Goal: Information Seeking & Learning: Find specific fact

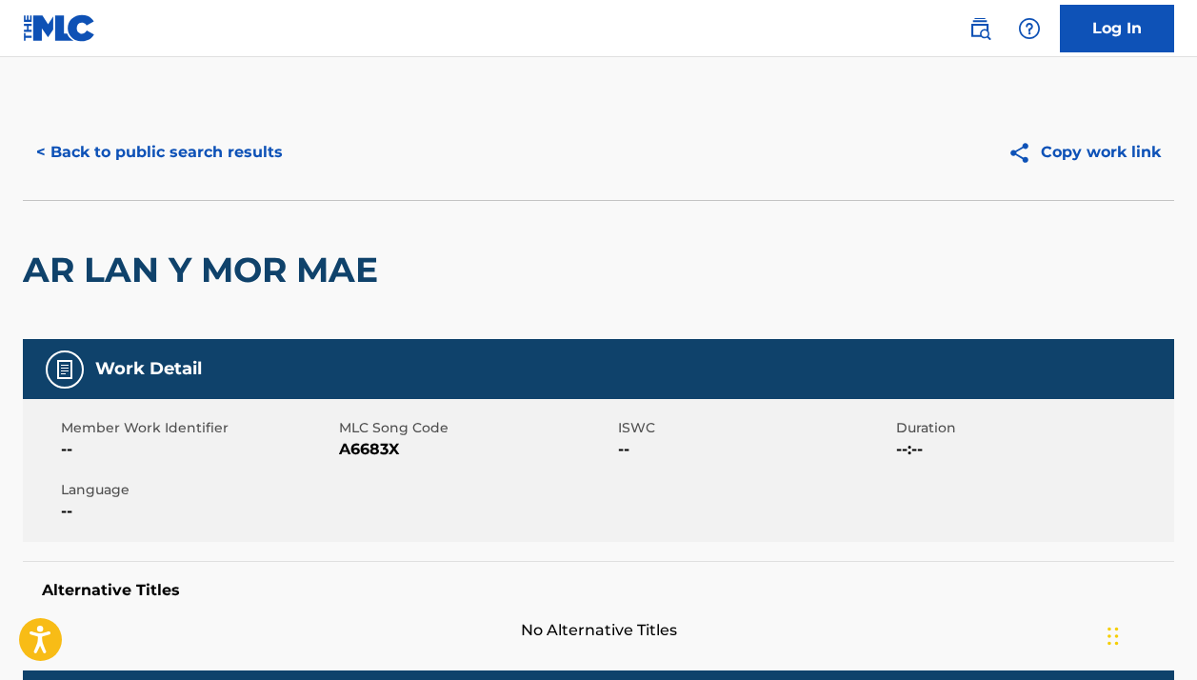
click at [232, 147] on button "< Back to public search results" at bounding box center [159, 153] width 273 height 48
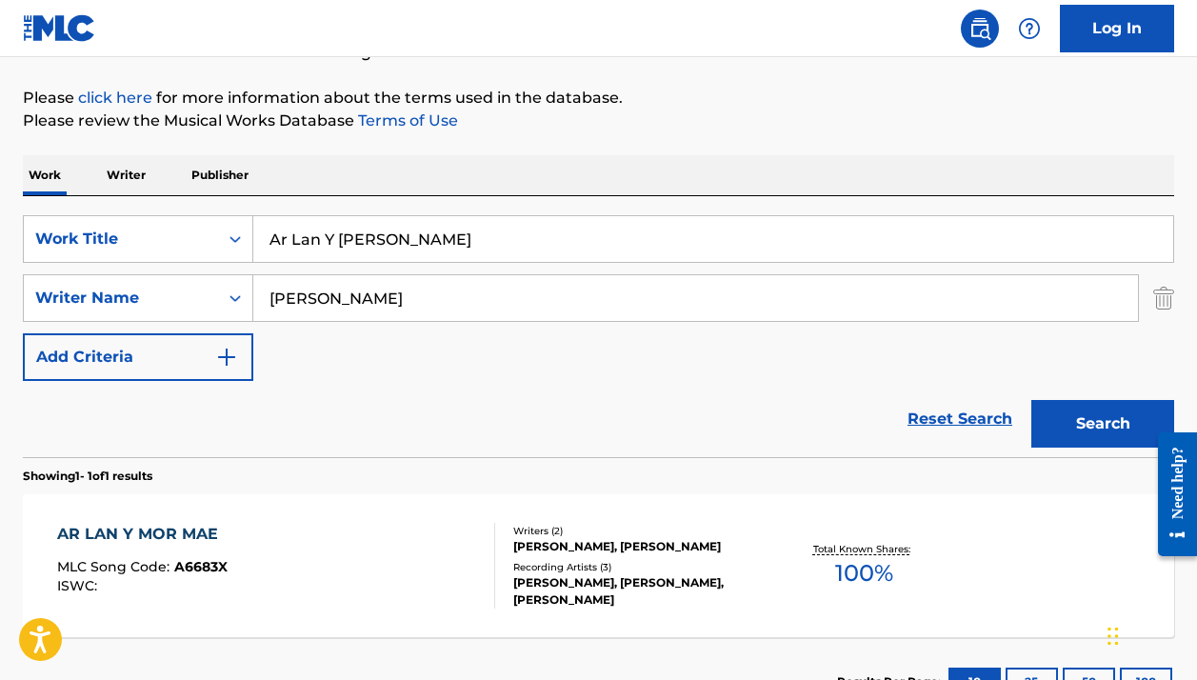
click at [335, 231] on input "Ar Lan Y [PERSON_NAME]" at bounding box center [713, 239] width 920 height 46
paste input "Gotitas de Agua"
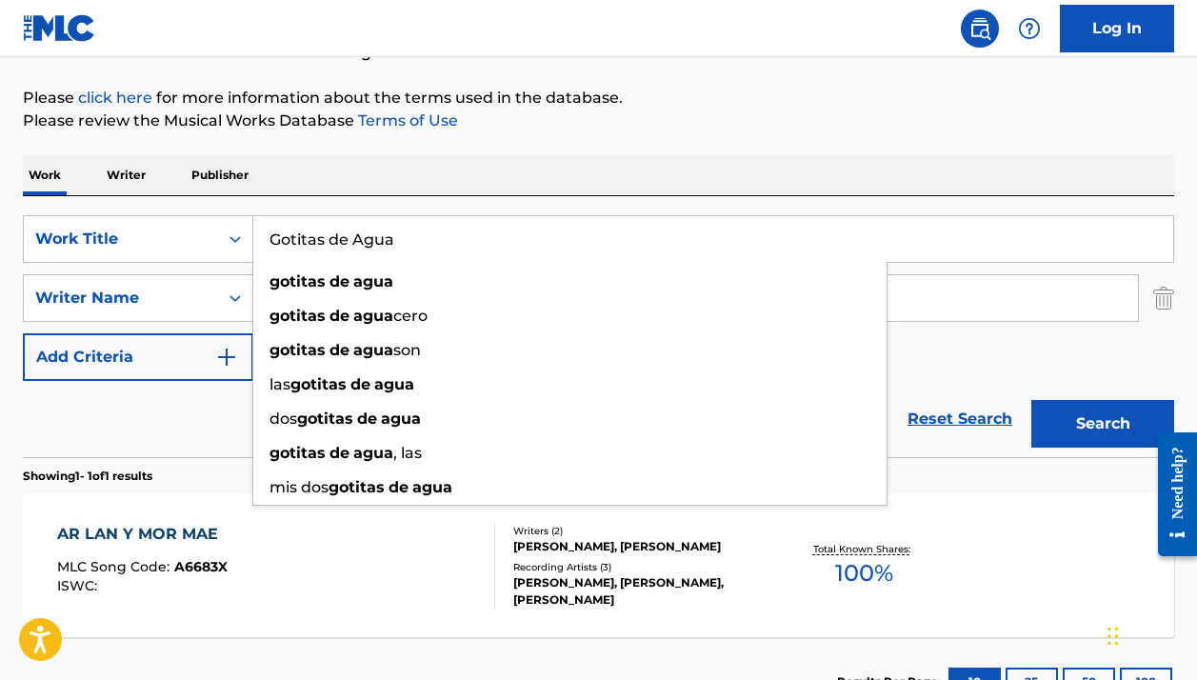
type input "Gotitas de Agua"
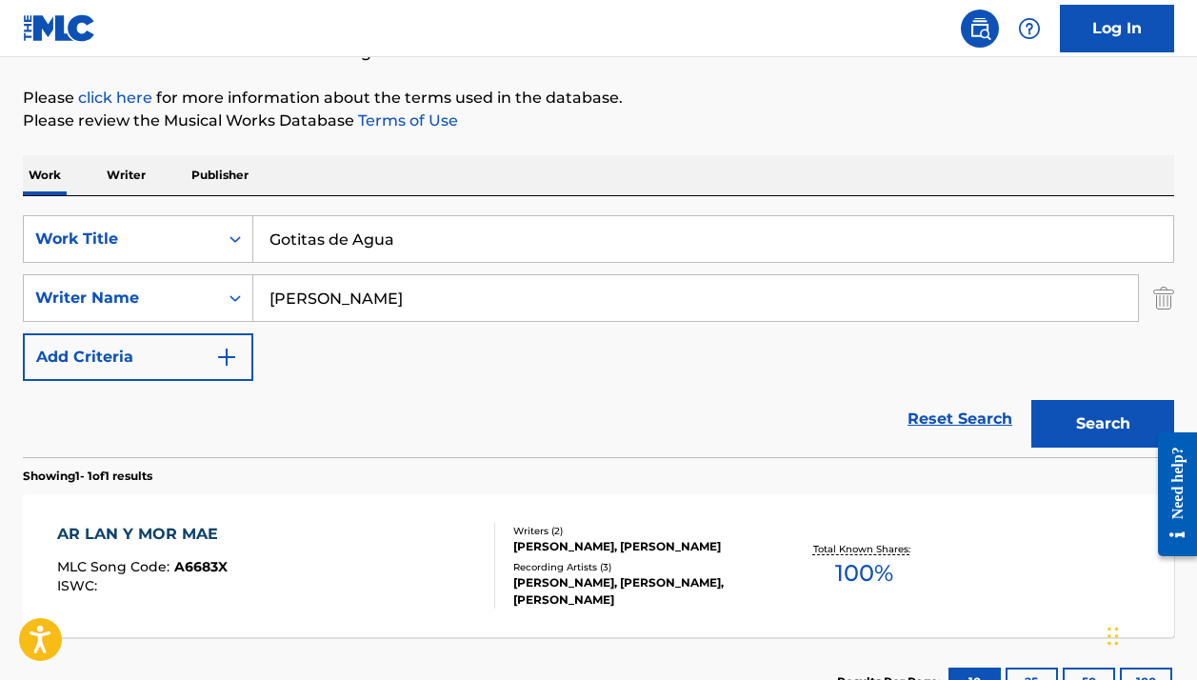
click at [630, 168] on div "Work Writer Publisher" at bounding box center [598, 175] width 1151 height 40
click at [429, 297] on input "[PERSON_NAME]" at bounding box center [695, 298] width 884 height 46
click at [429, 296] on input "[PERSON_NAME]" at bounding box center [695, 298] width 884 height 46
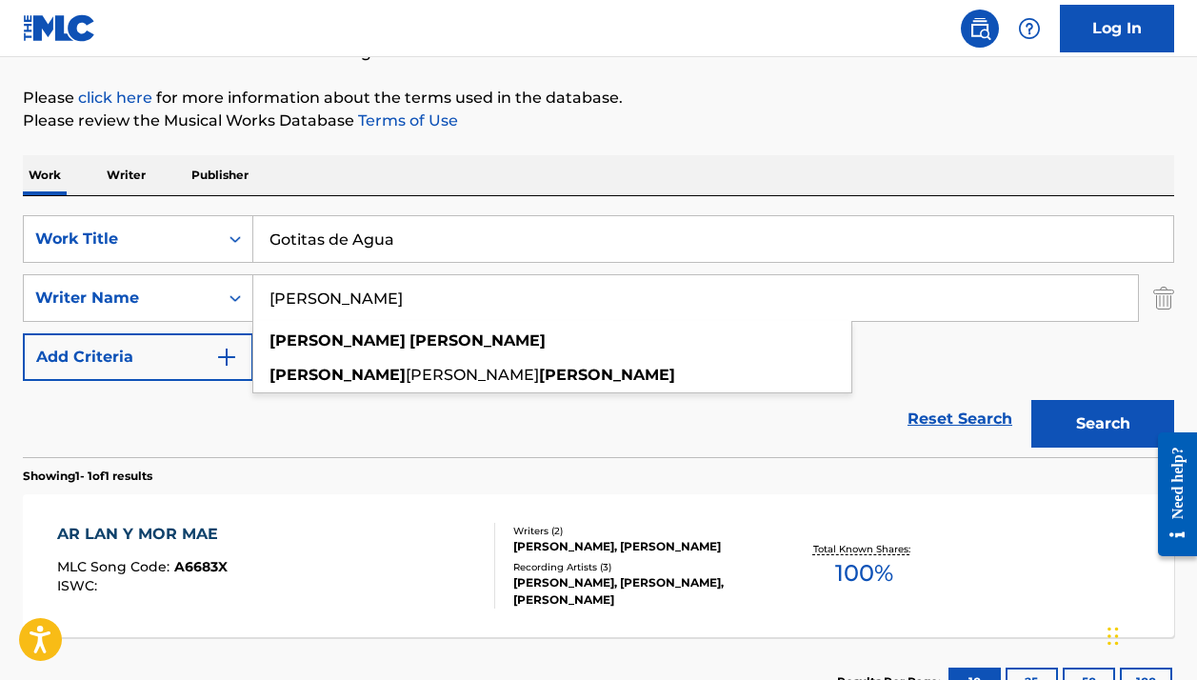
click at [429, 296] on input "[PERSON_NAME]" at bounding box center [695, 298] width 884 height 46
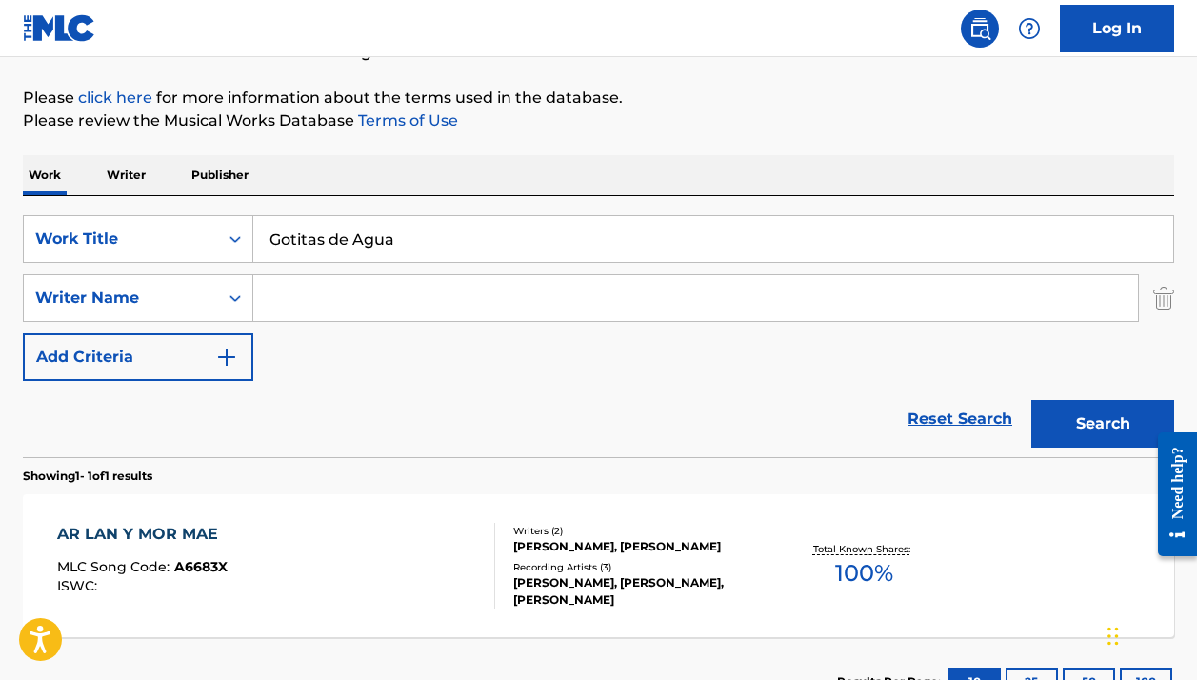
paste input "[PERSON_NAME] De [PERSON_NAME]"
click at [1102, 424] on button "Search" at bounding box center [1102, 424] width 143 height 48
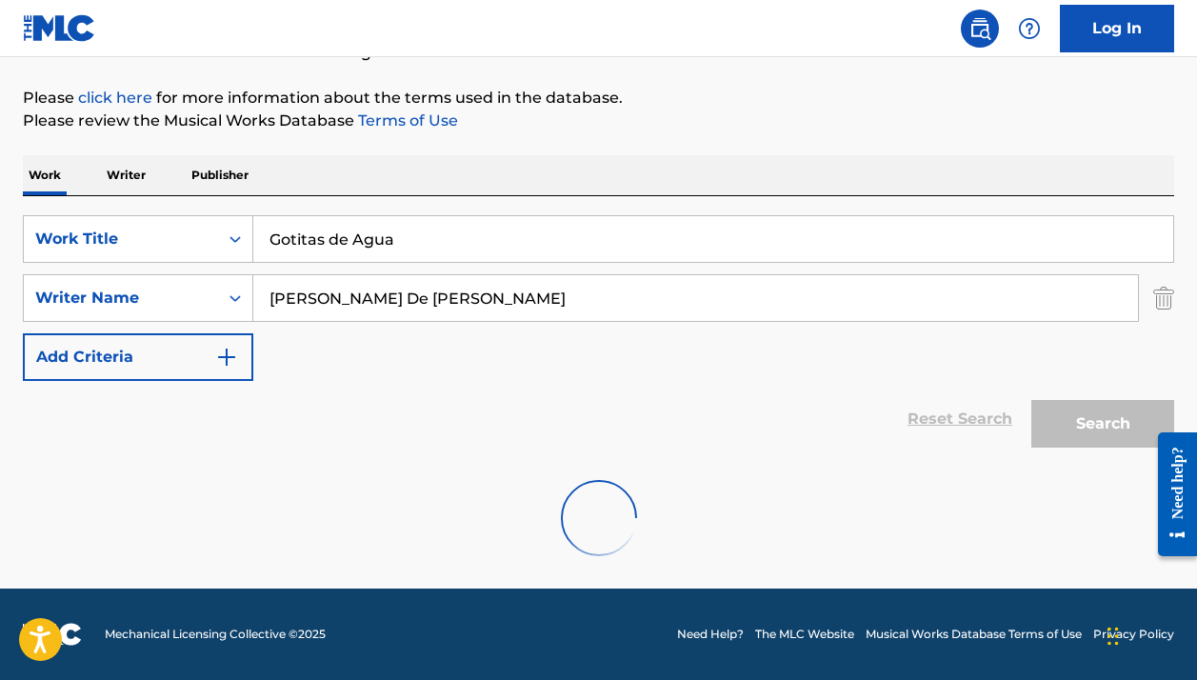
scroll to position [147, 0]
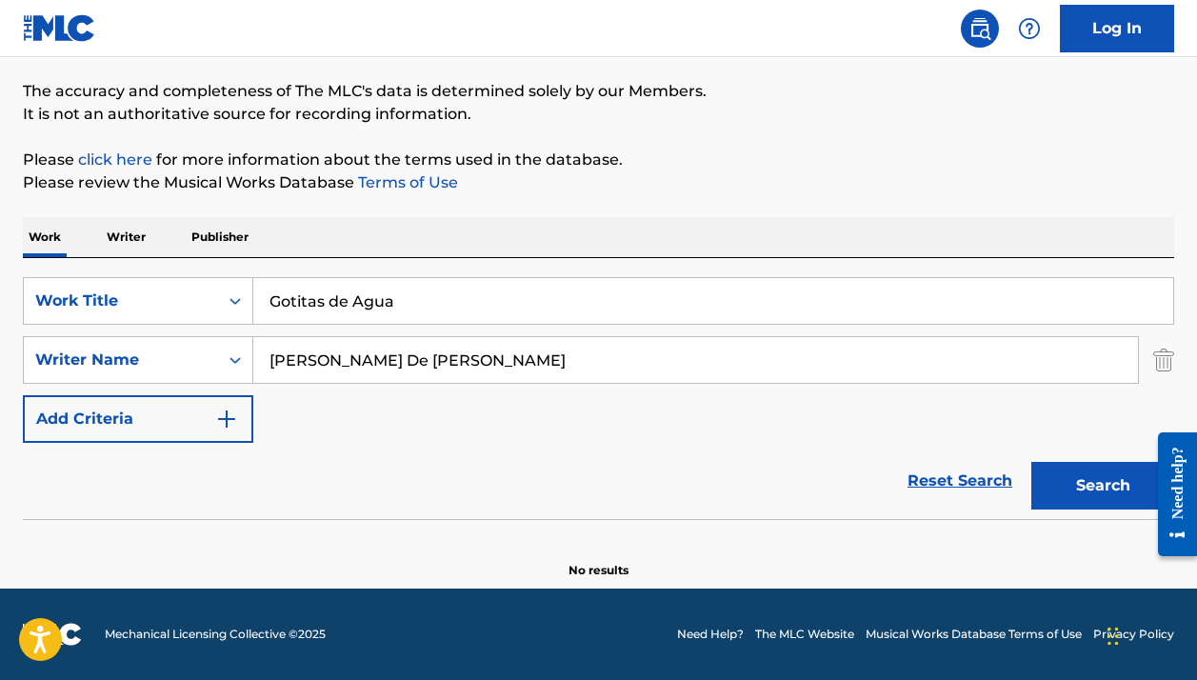
click at [383, 354] on input "[PERSON_NAME] De [PERSON_NAME]" at bounding box center [695, 360] width 884 height 46
type input "[PERSON_NAME] De [PERSON_NAME]"
click at [1102, 486] on button "Search" at bounding box center [1102, 486] width 143 height 48
click at [585, 375] on input "[PERSON_NAME] De [PERSON_NAME]" at bounding box center [695, 360] width 884 height 46
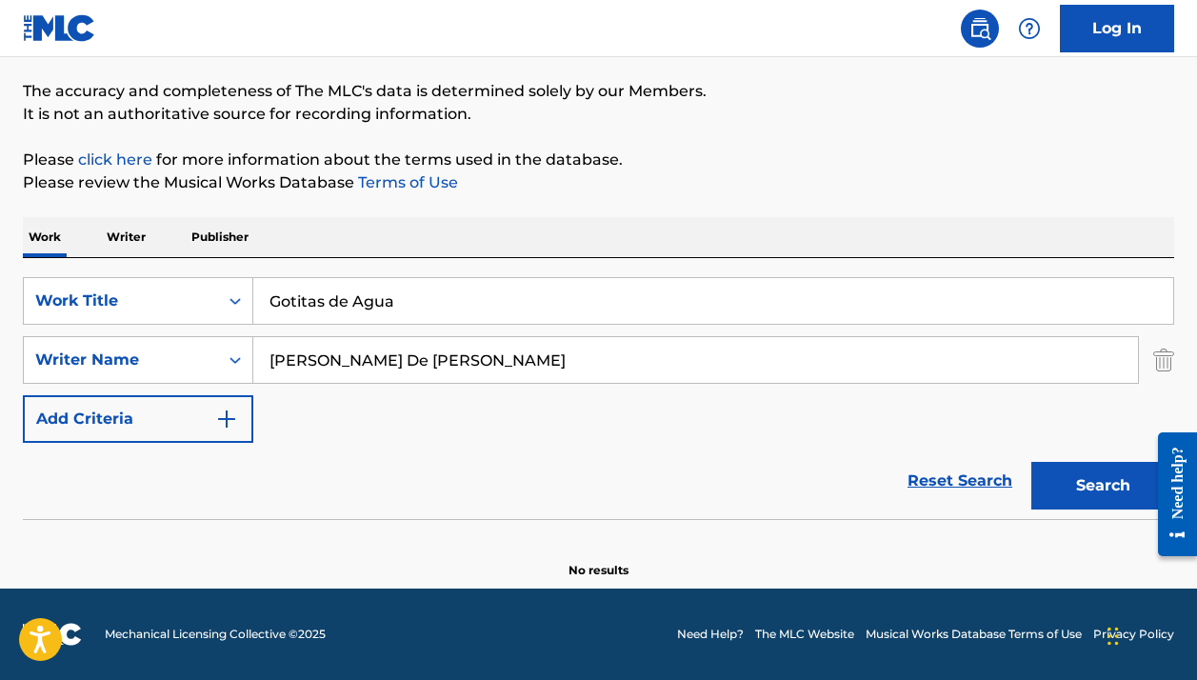
click at [585, 375] on input "[PERSON_NAME] De [PERSON_NAME]" at bounding box center [695, 360] width 884 height 46
click at [1102, 486] on button "Search" at bounding box center [1102, 486] width 143 height 48
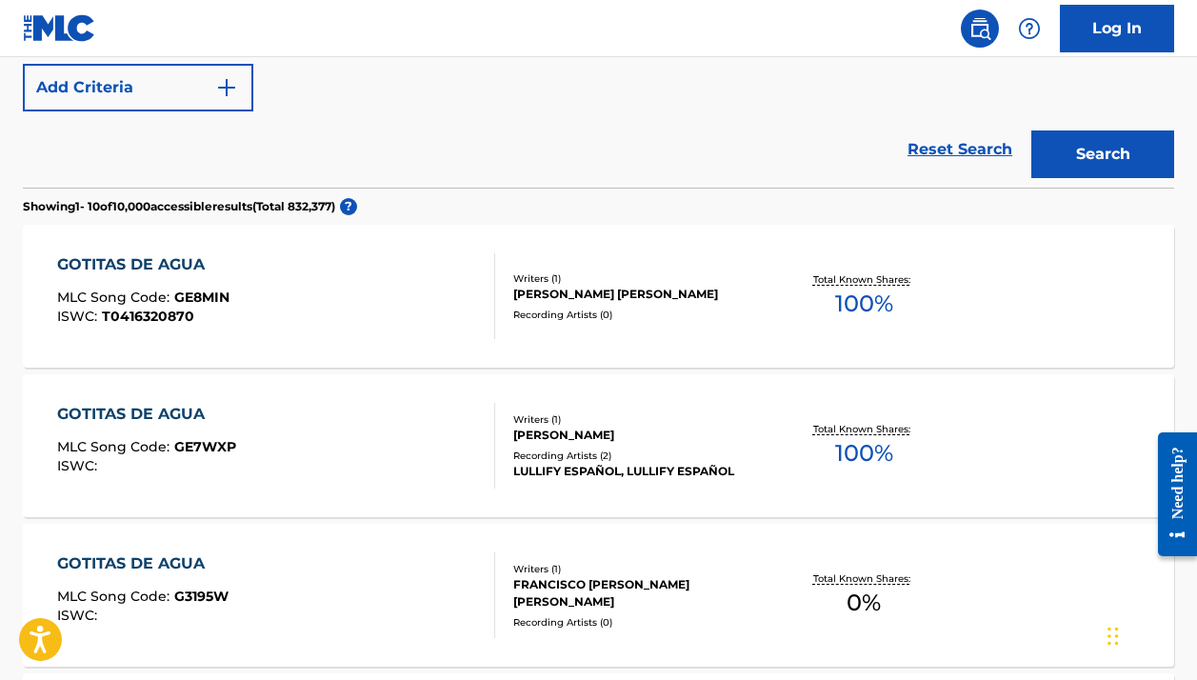
scroll to position [1, 0]
